Goal: Task Accomplishment & Management: Use online tool/utility

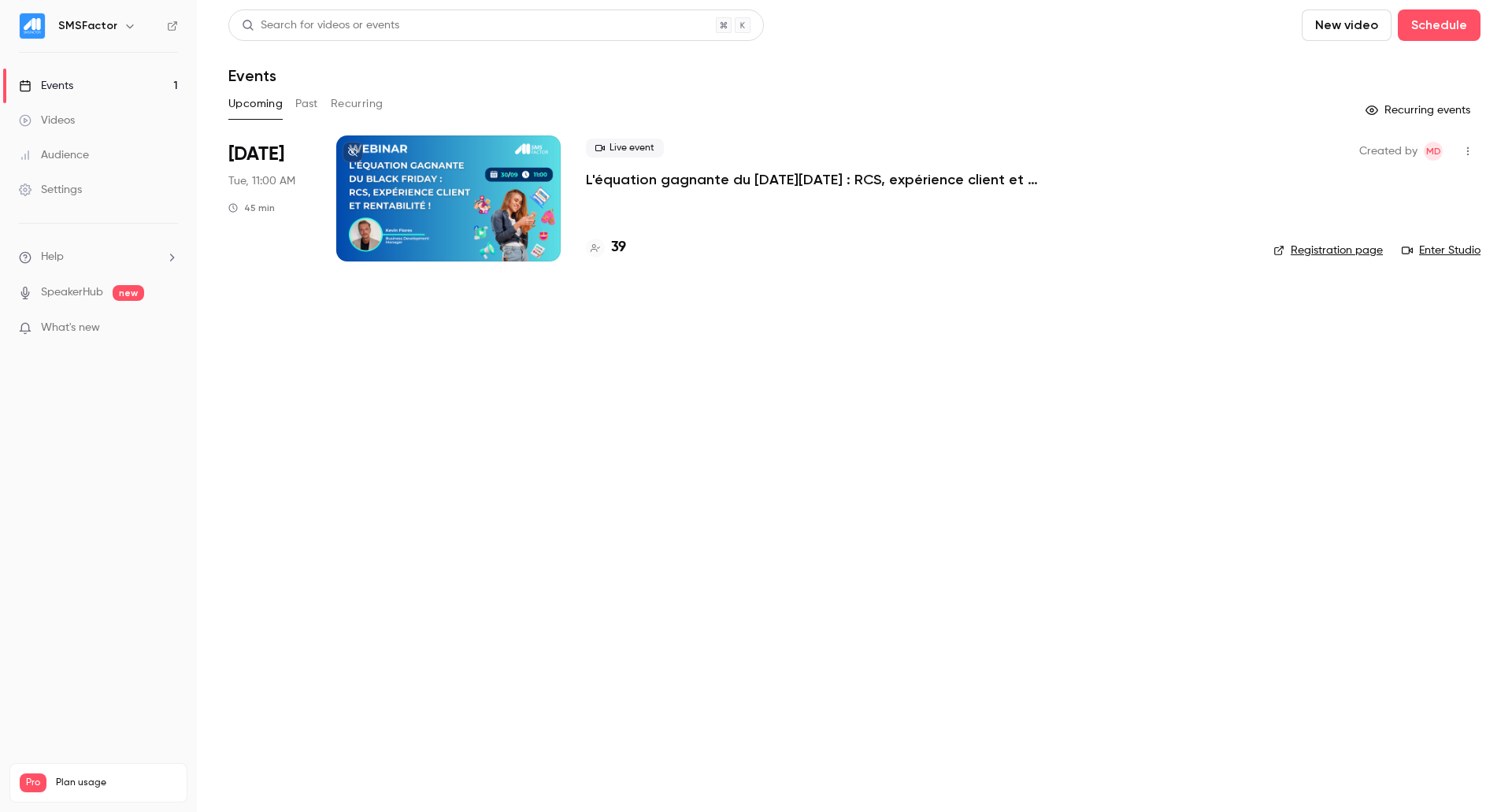
click at [371, 205] on div at bounding box center [448, 198] width 224 height 126
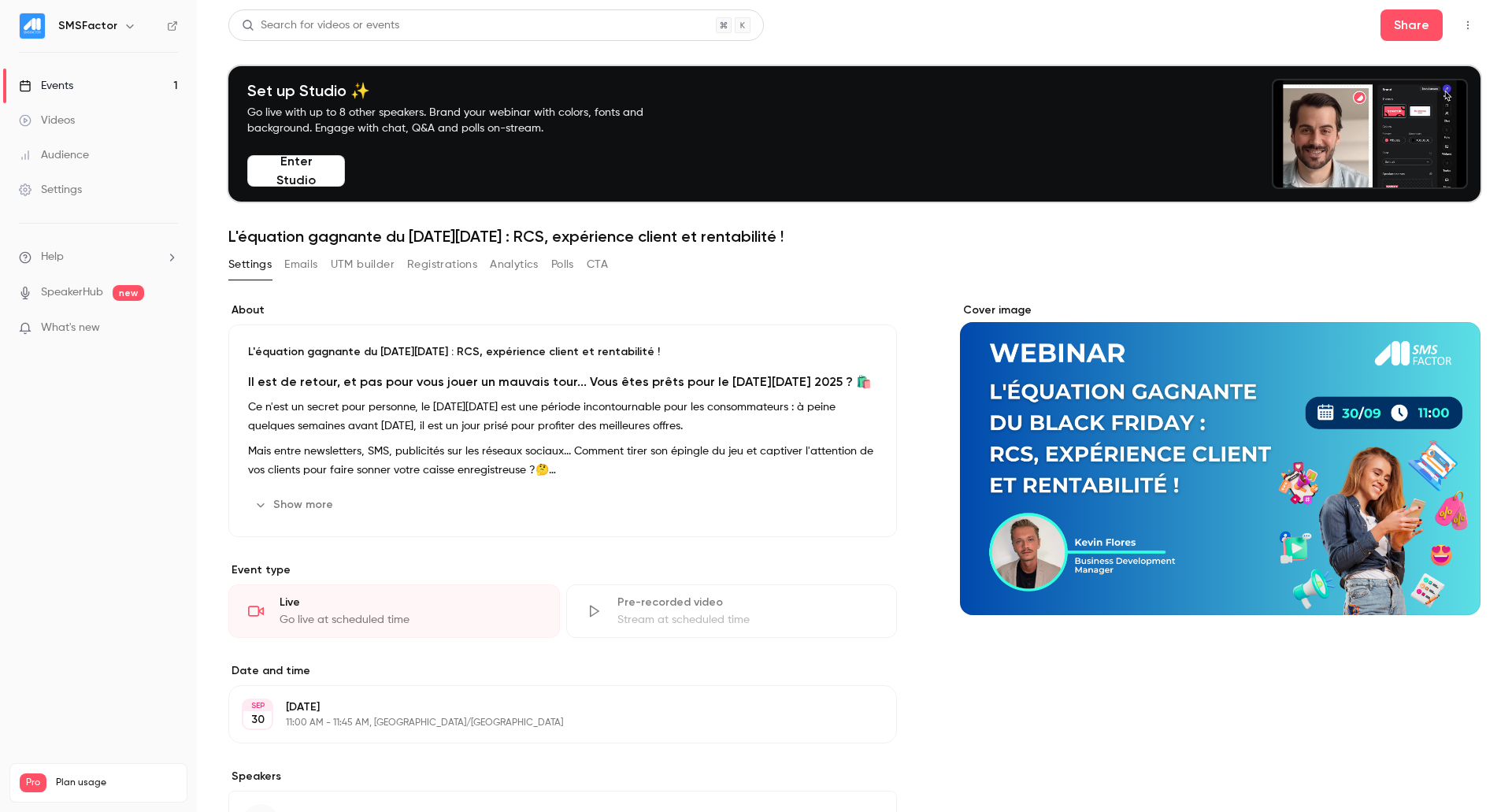
click at [390, 267] on button "UTM builder" at bounding box center [362, 265] width 64 height 25
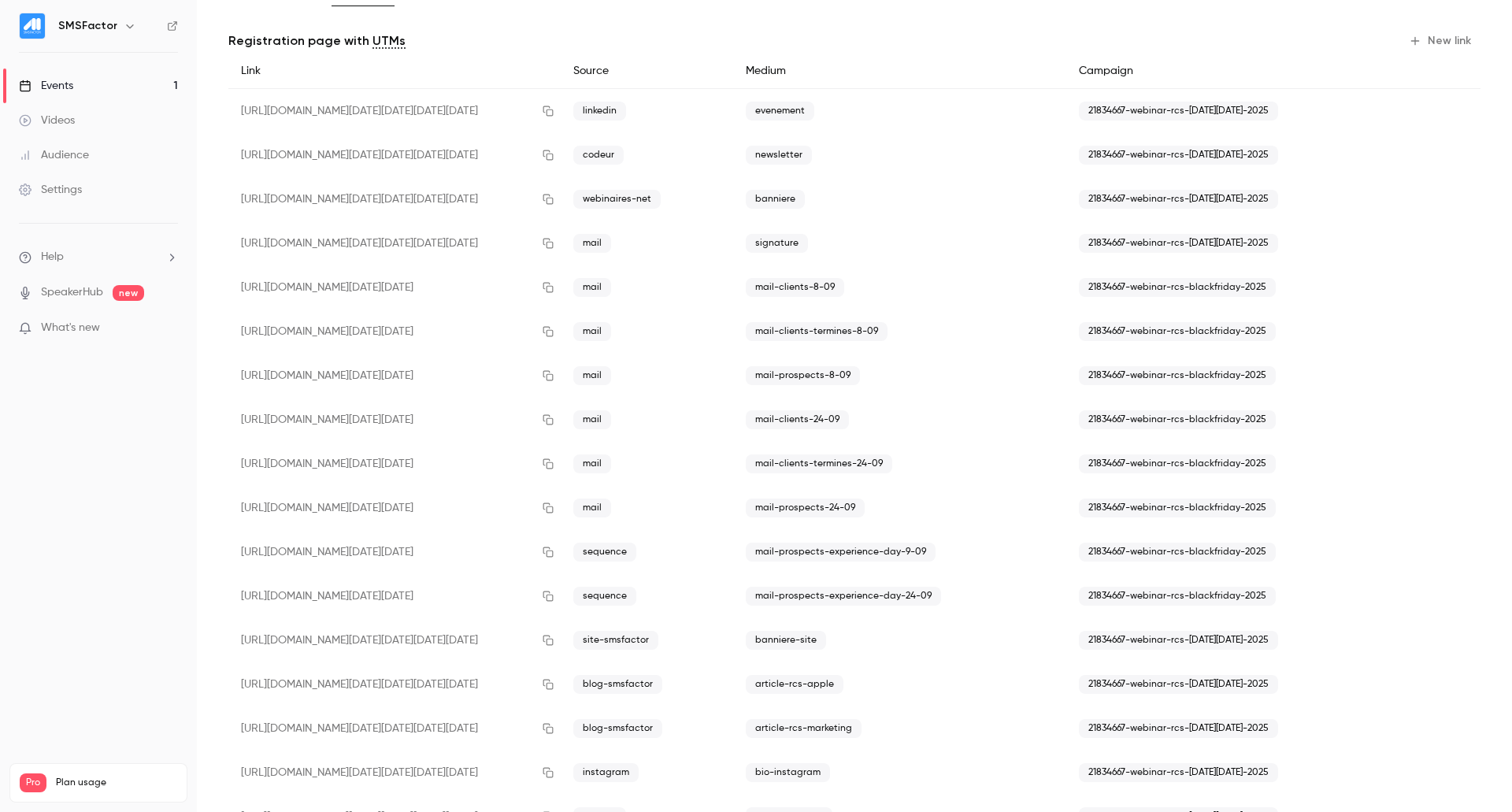
scroll to position [52, 0]
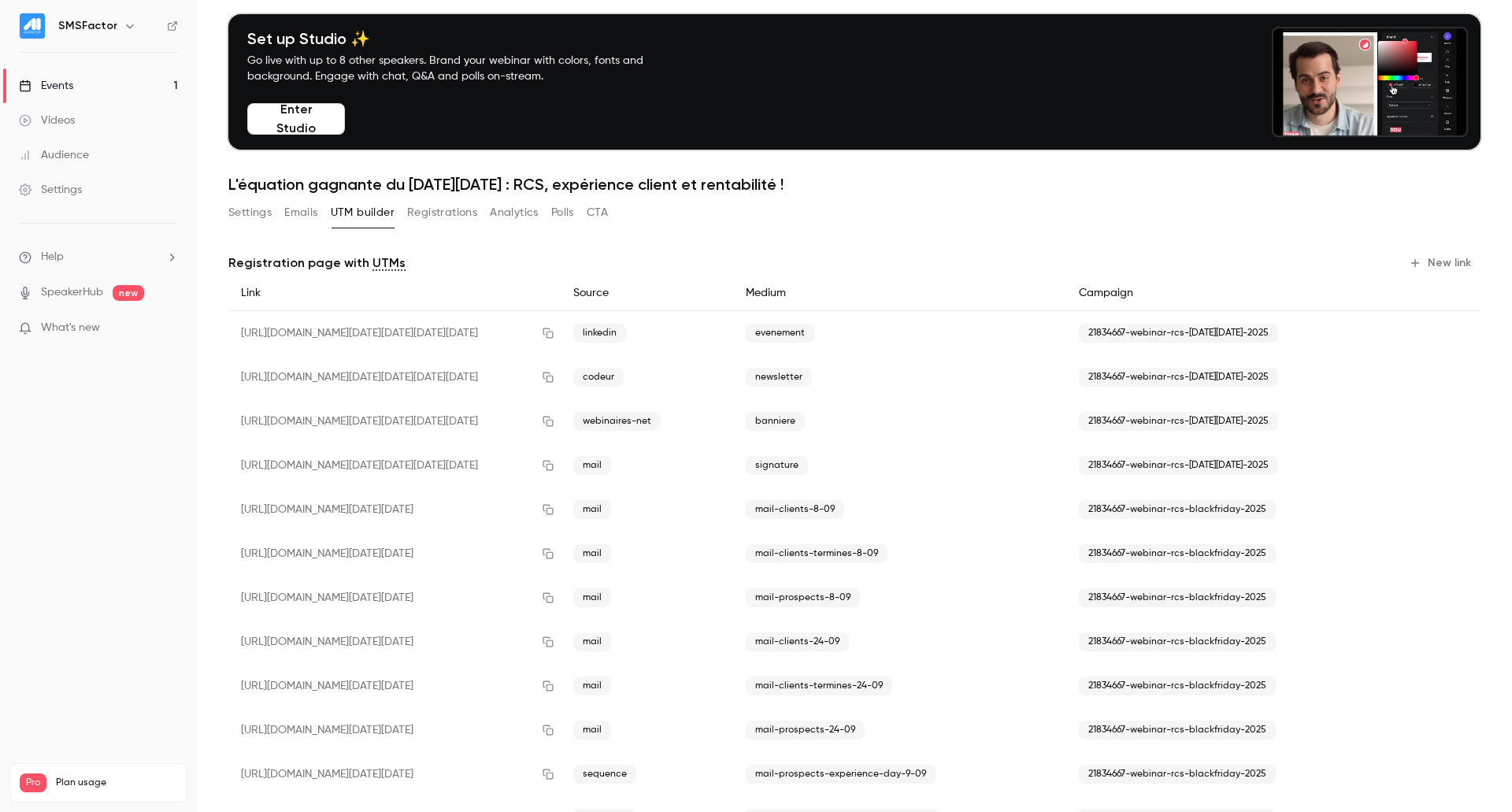
click at [1427, 271] on button "New link" at bounding box center [1441, 263] width 78 height 25
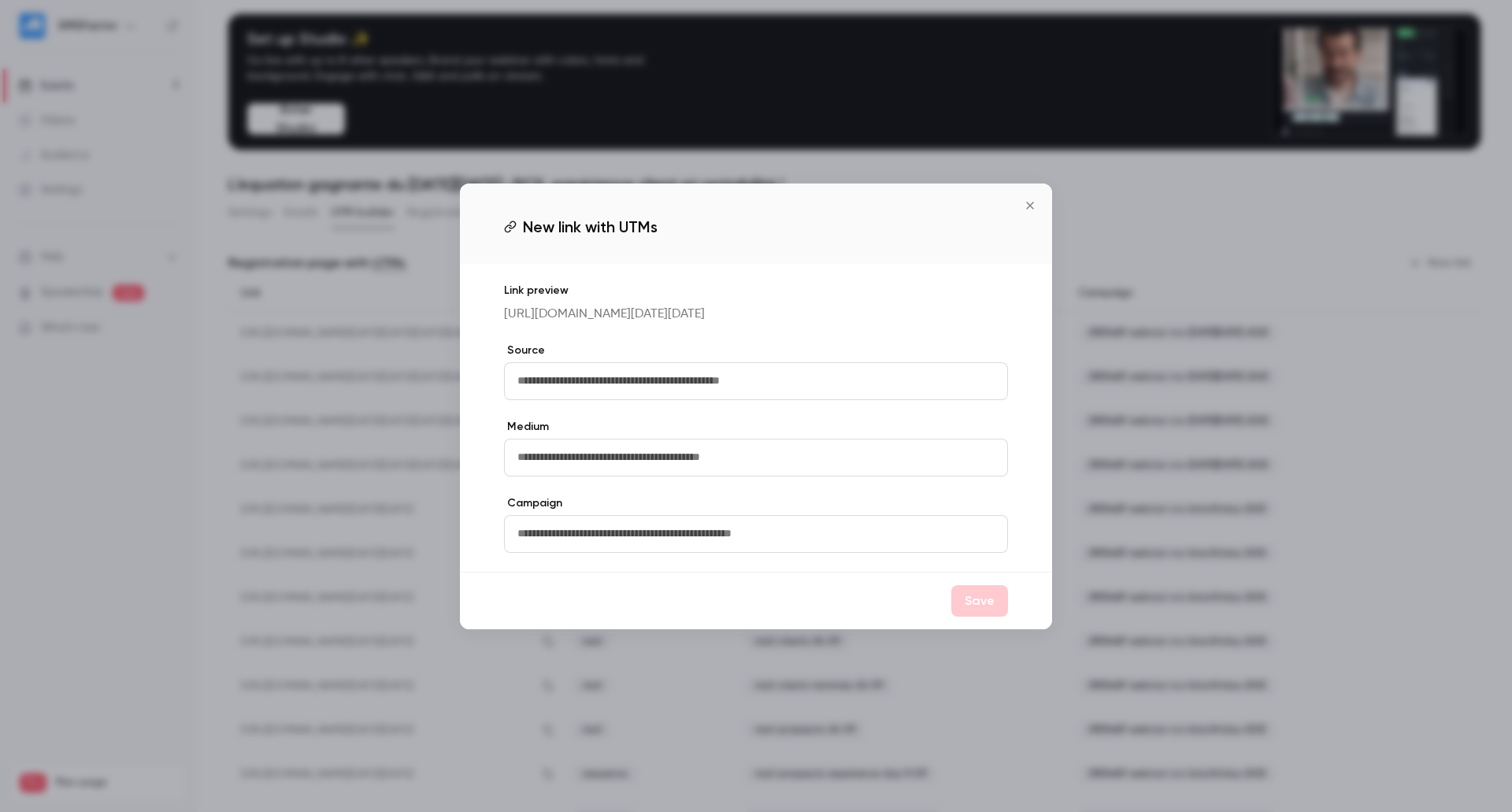
drag, startPoint x: 1024, startPoint y: 198, endPoint x: 1025, endPoint y: 217, distance: 19.0
click at [1025, 199] on icon "Close" at bounding box center [1030, 206] width 19 height 13
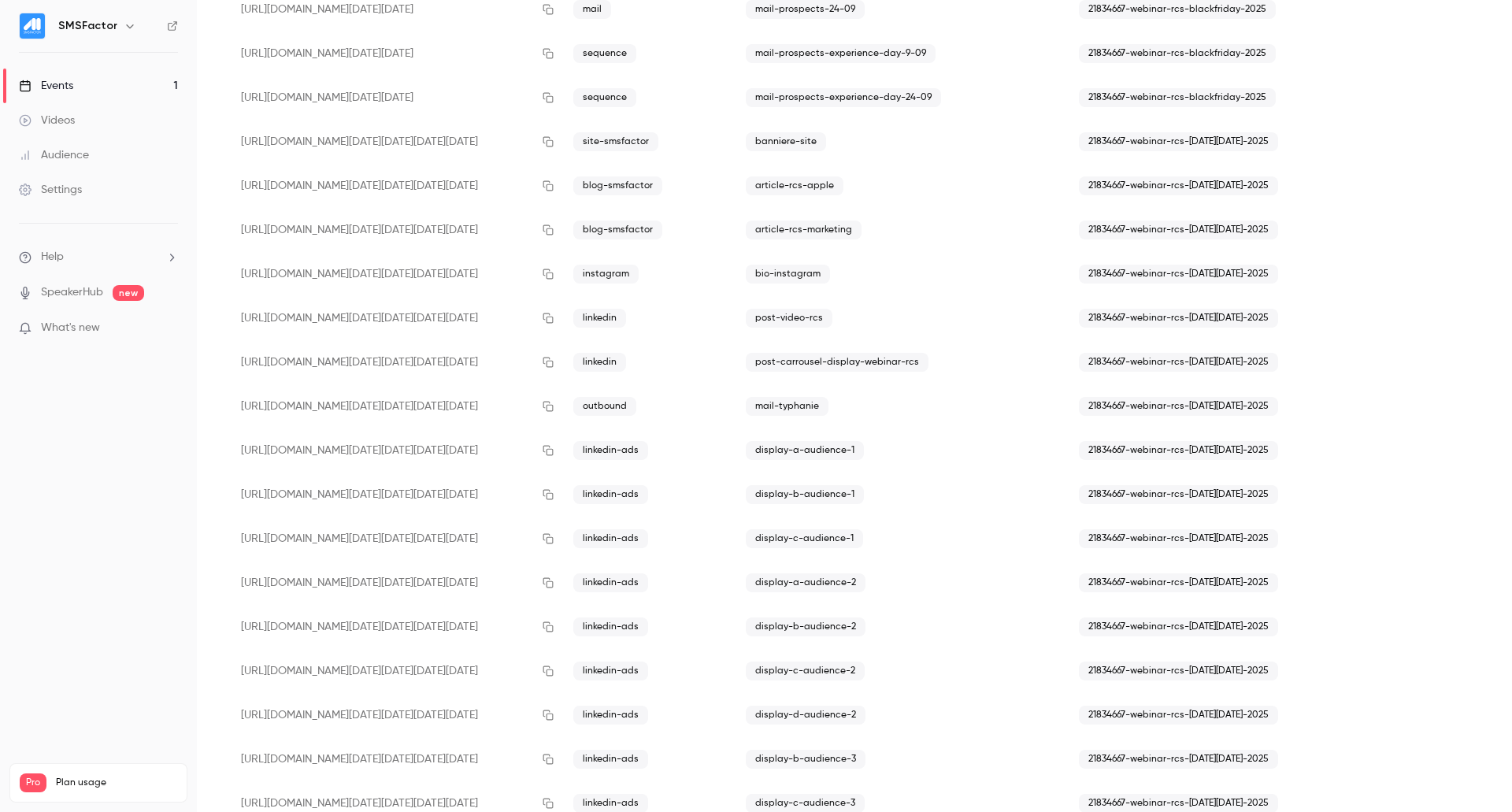
scroll to position [761, 0]
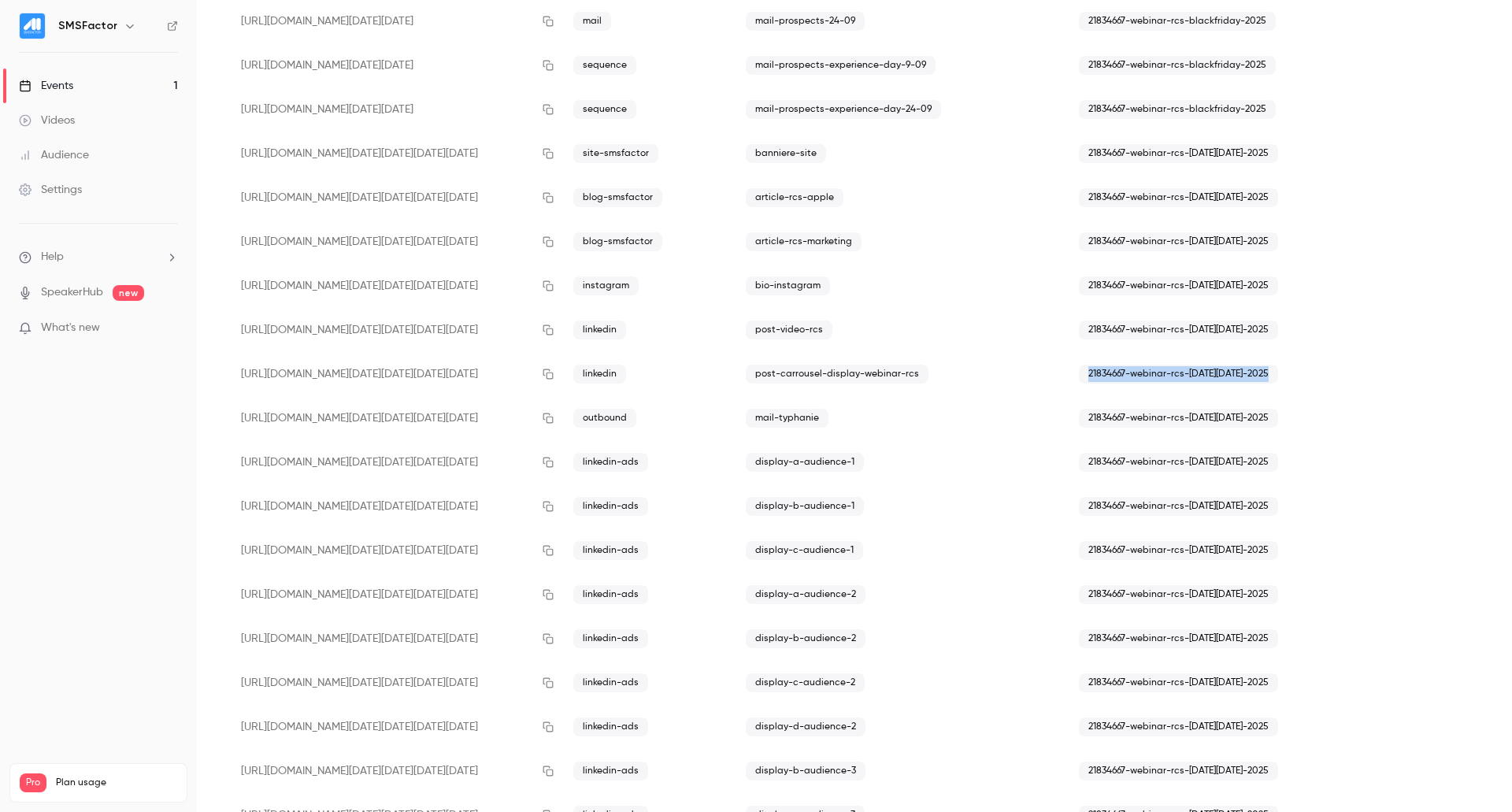
drag, startPoint x: 1076, startPoint y: 377, endPoint x: 1280, endPoint y: 377, distance: 204.0
click at [1280, 377] on div "21834667-webinar-rcs-[DATE][DATE]-2025" at bounding box center [1235, 374] width 338 height 44
copy span "21834667-webinar-rcs-[DATE][DATE]-2025"
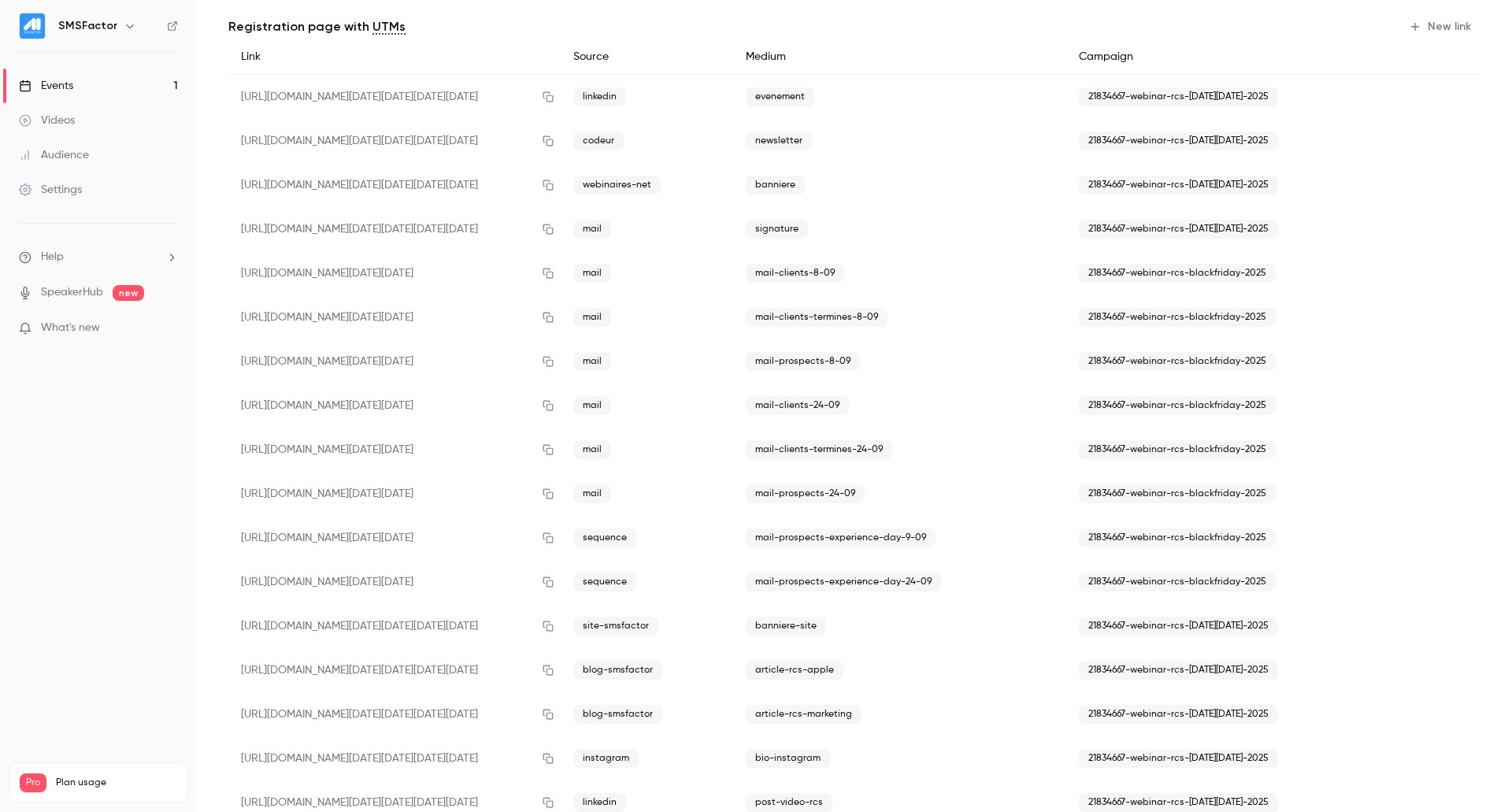
scroll to position [0, 0]
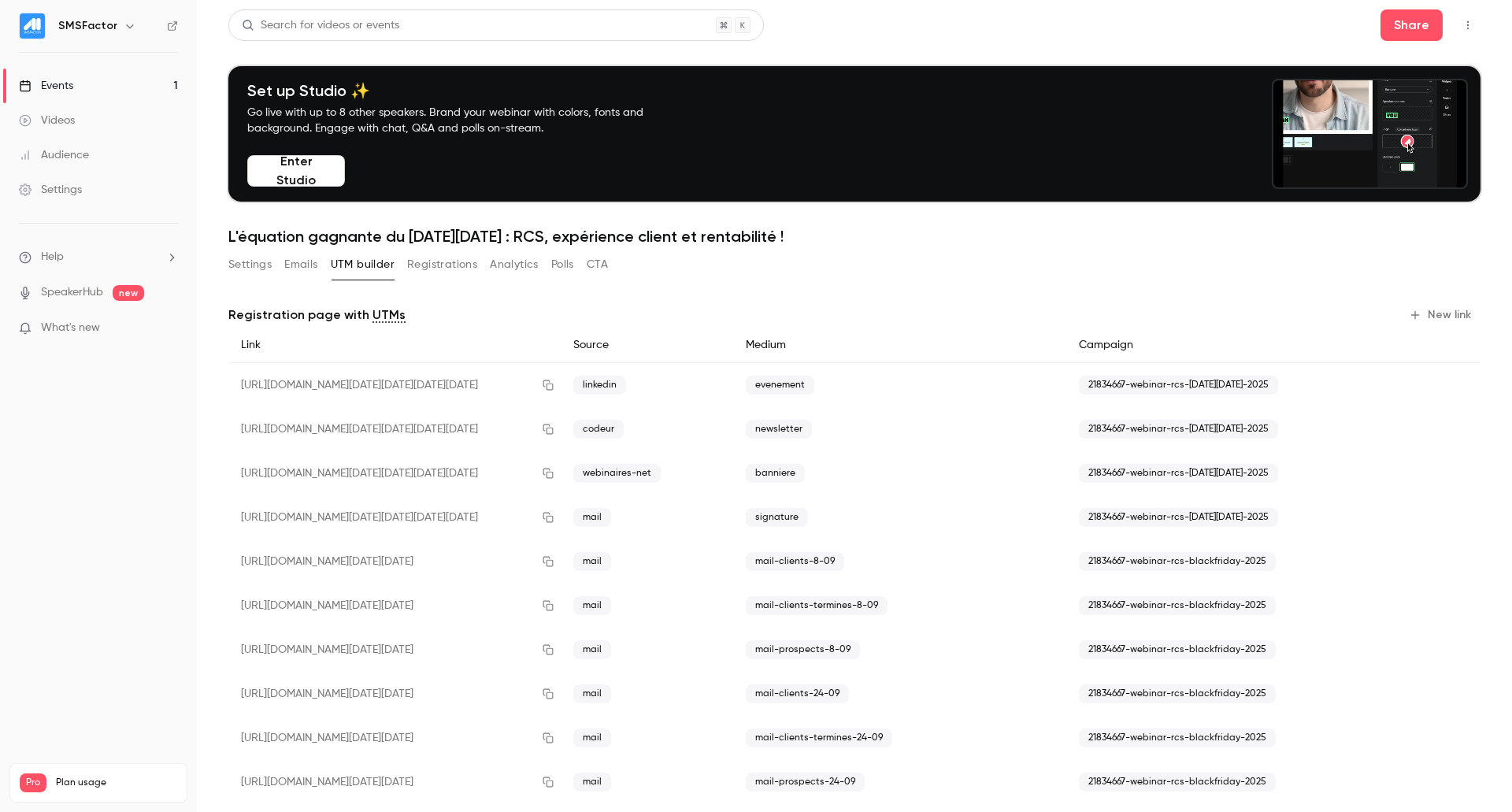
click at [1426, 312] on button "New link" at bounding box center [1441, 315] width 78 height 25
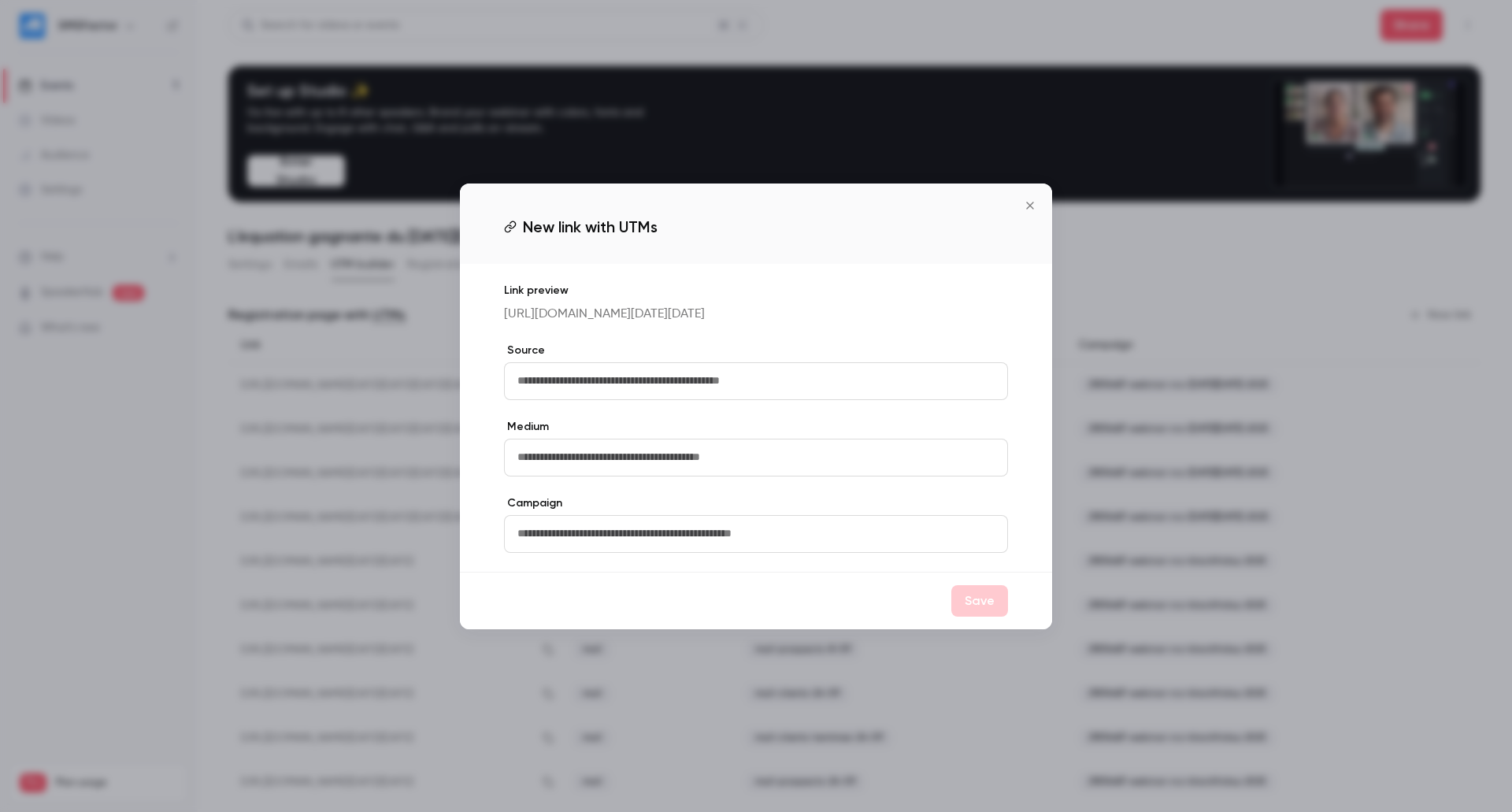
click at [635, 399] on input "text" at bounding box center [756, 381] width 504 height 38
click at [571, 544] on input "text" at bounding box center [756, 534] width 504 height 38
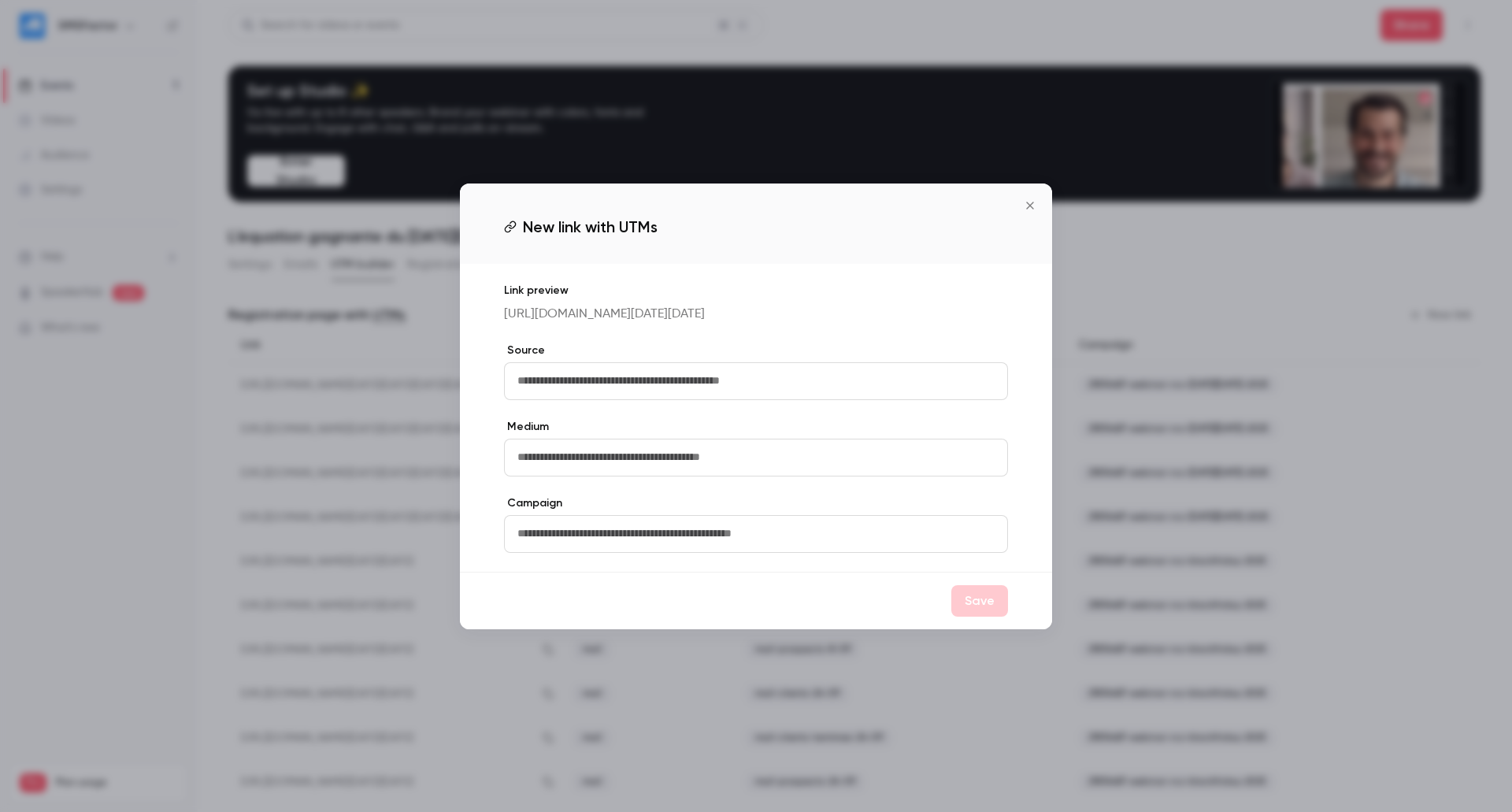
paste input "**********"
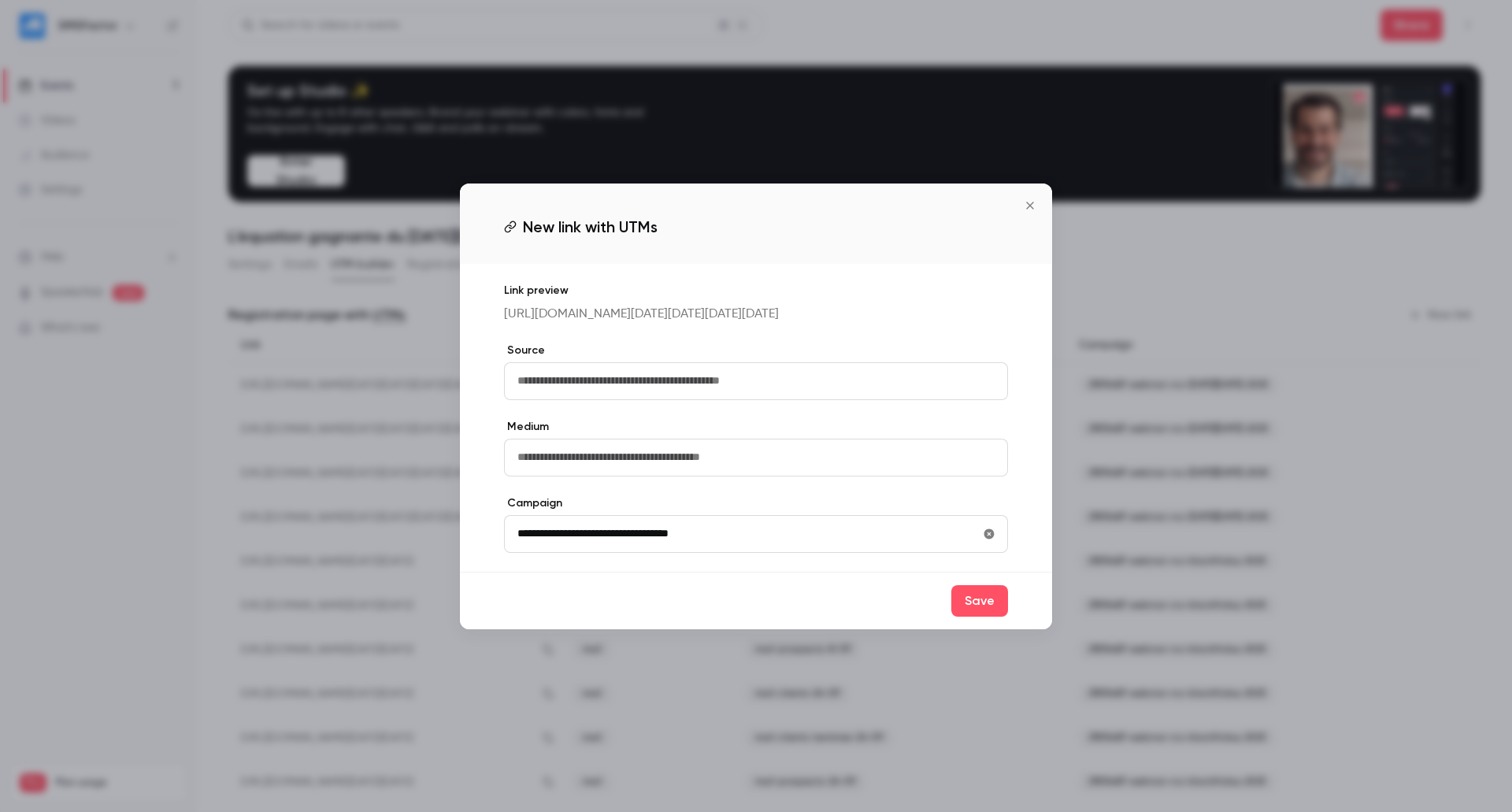
type input "**********"
click at [587, 399] on input "text" at bounding box center [756, 381] width 504 height 38
type input "********"
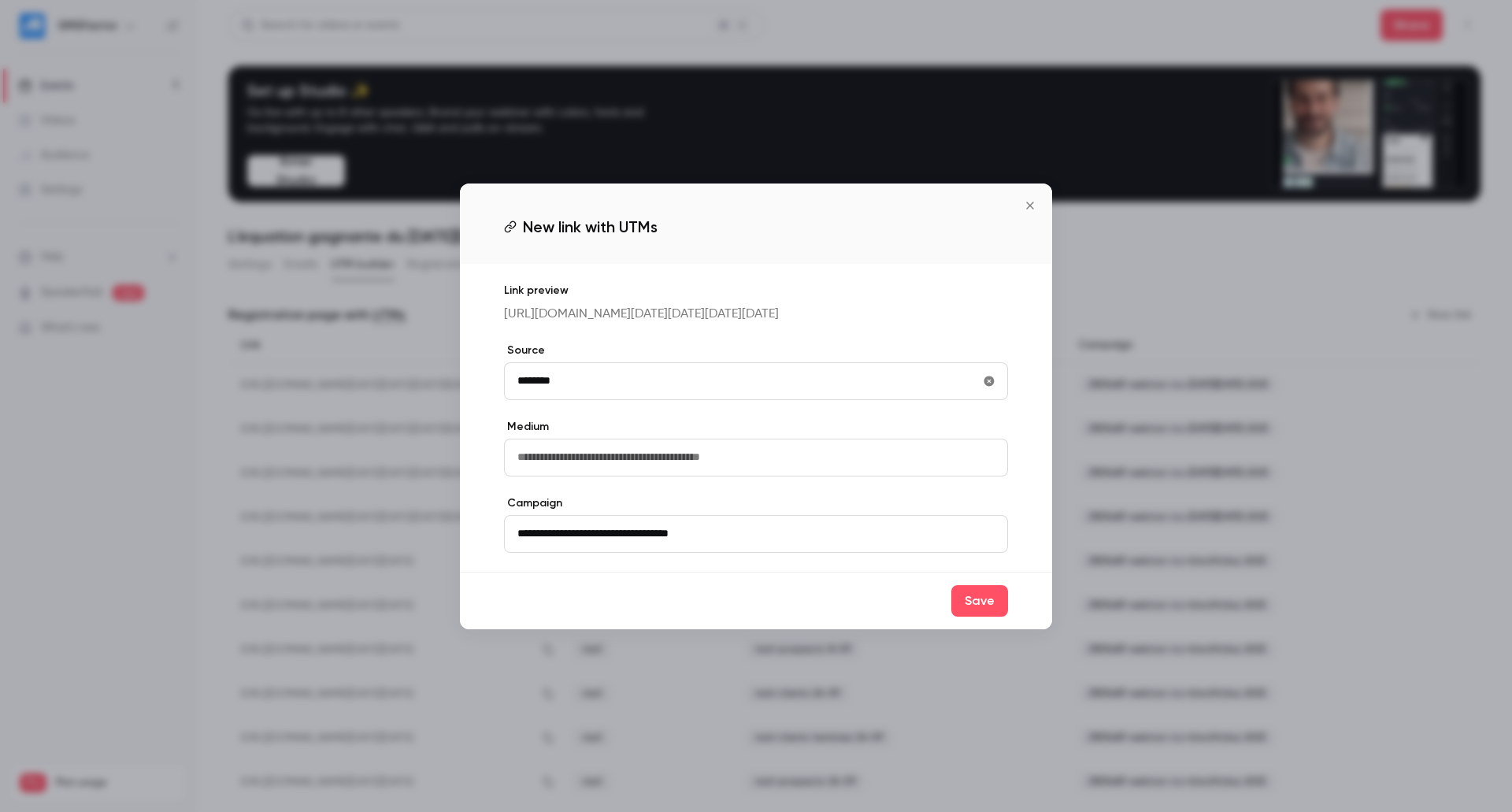
click at [579, 471] on input "text" at bounding box center [756, 458] width 504 height 38
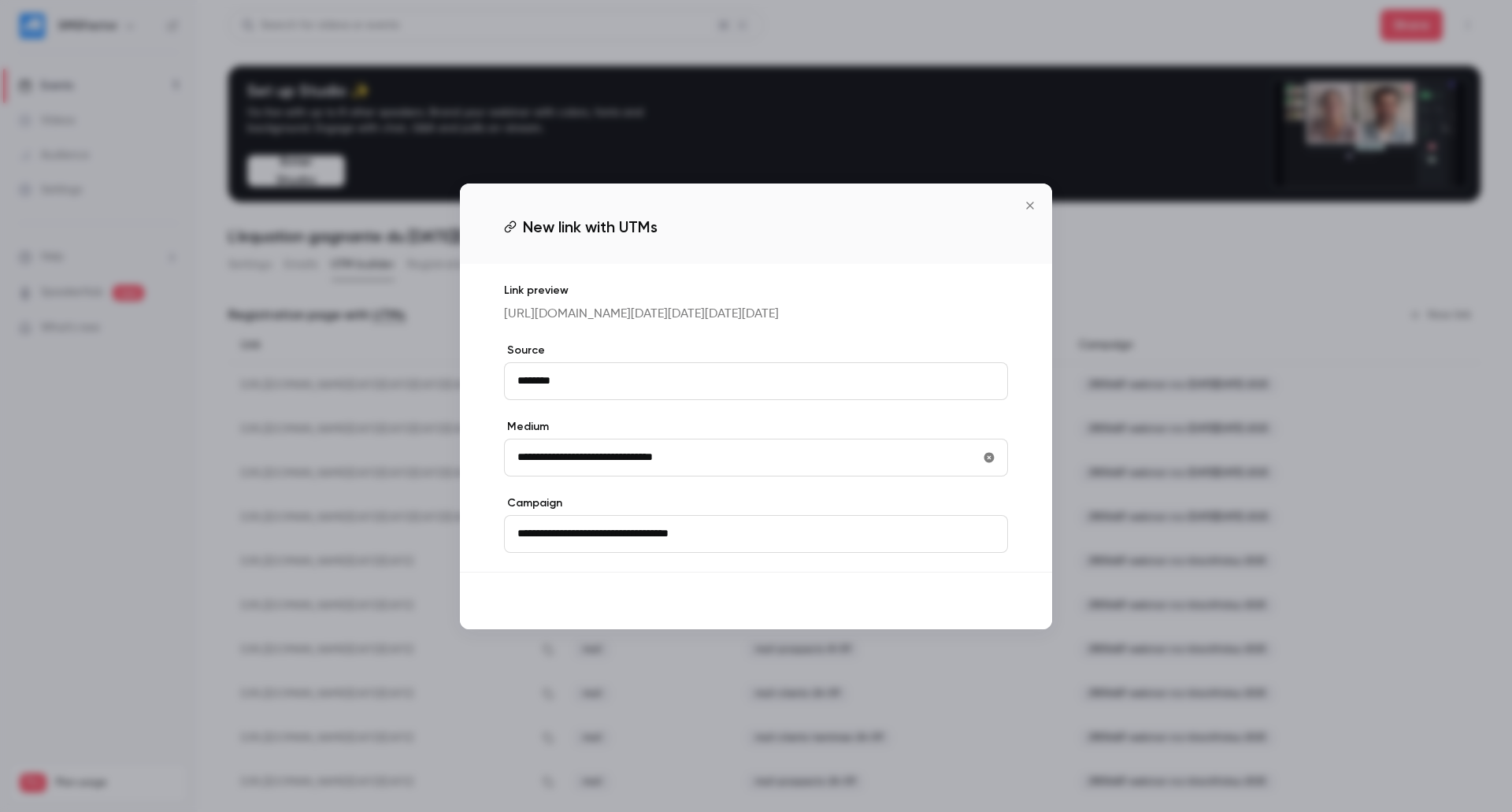
type input "**********"
click at [975, 617] on button "Save" at bounding box center [979, 601] width 57 height 32
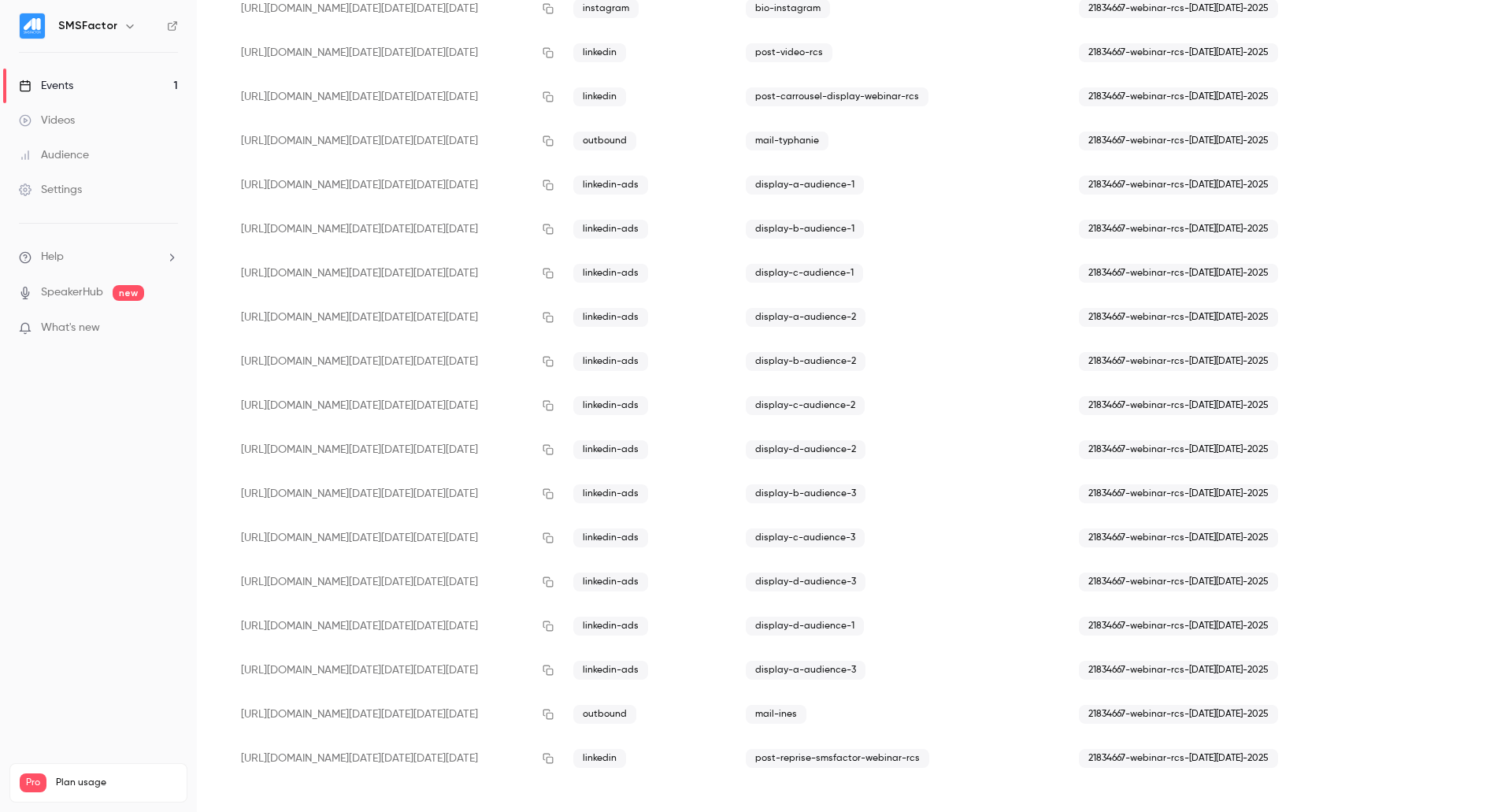
scroll to position [1041, 0]
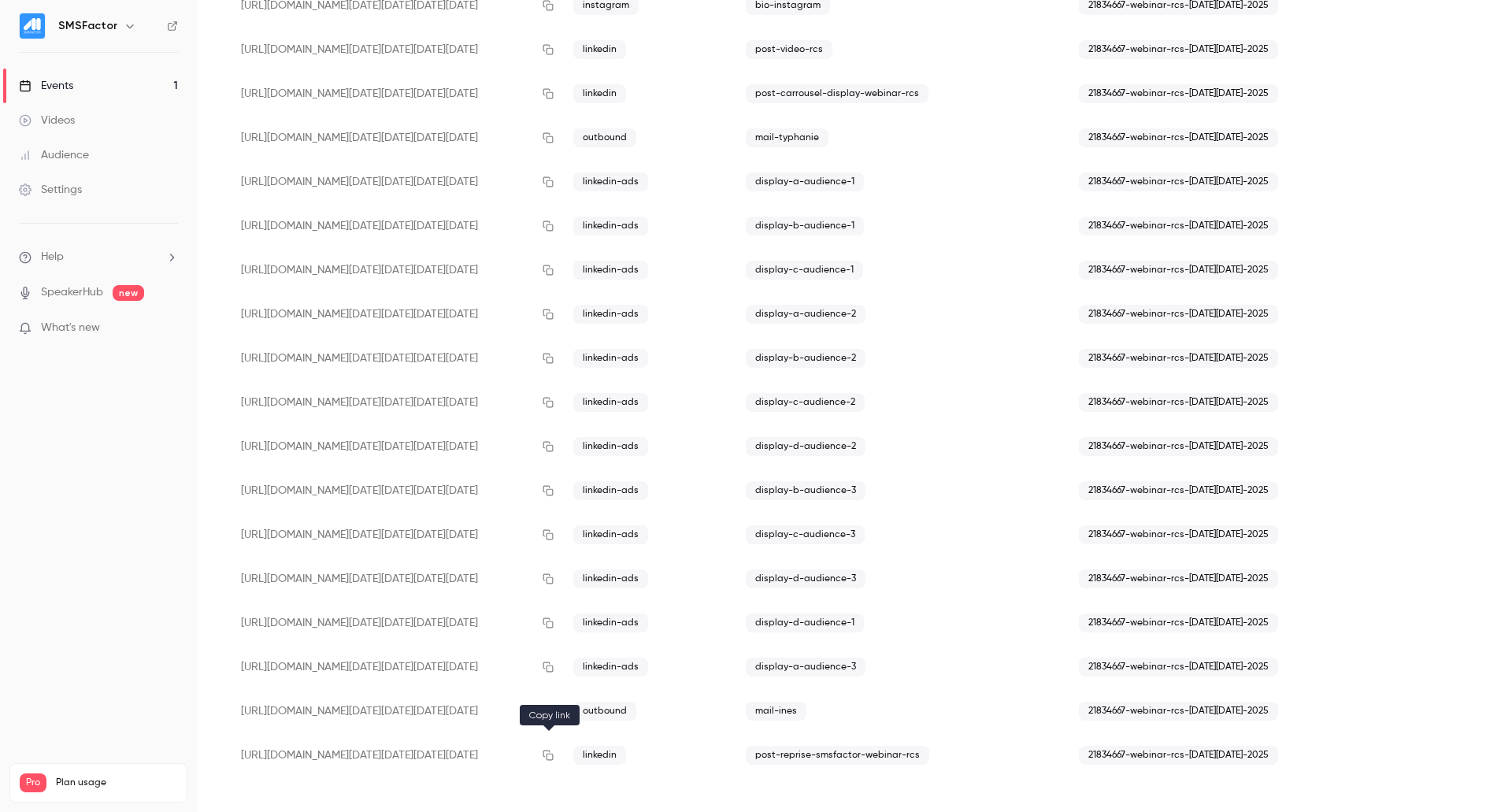
click at [539, 758] on button "button" at bounding box center [548, 755] width 25 height 25
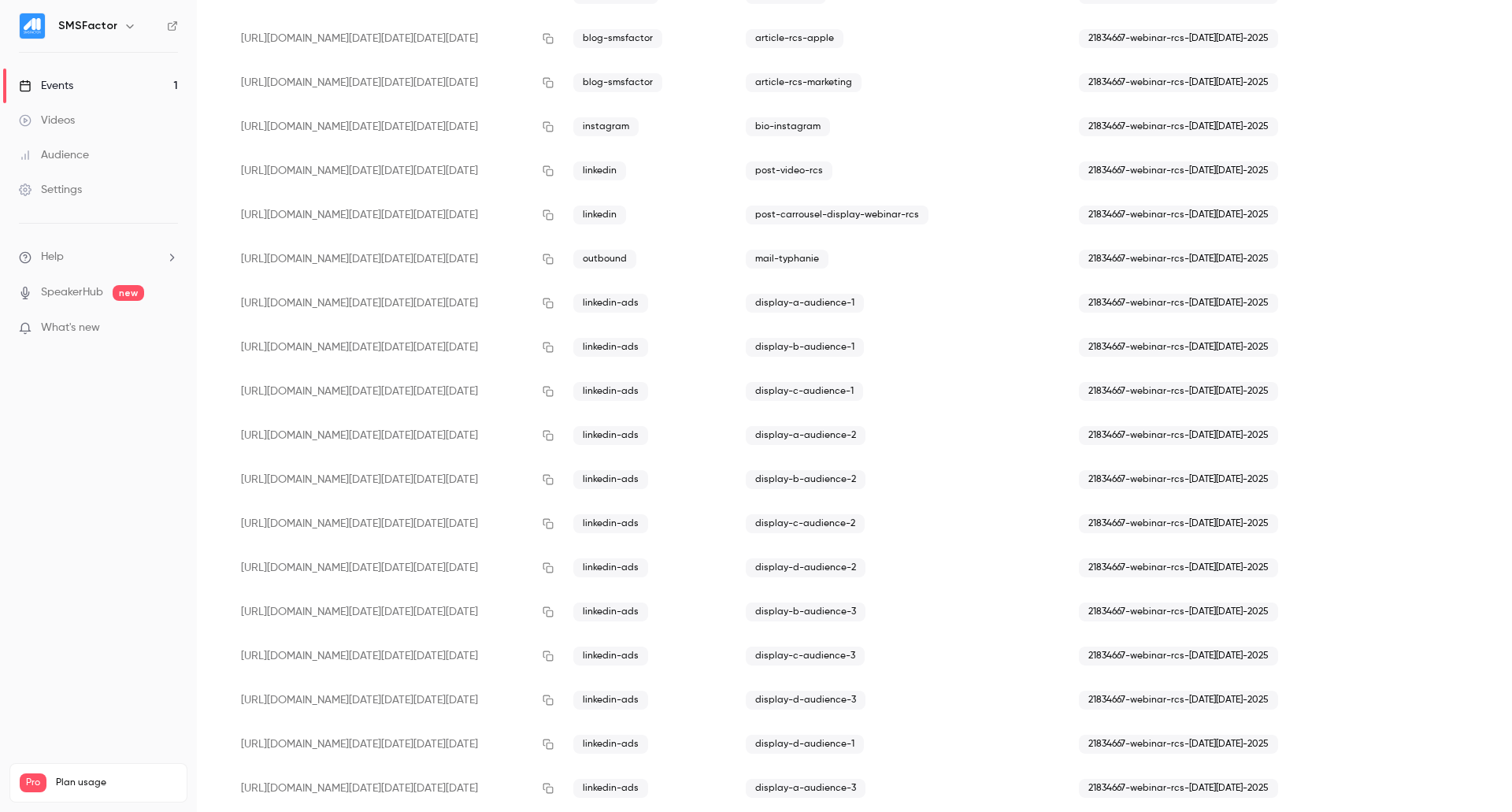
scroll to position [805, 0]
